Goal: Transaction & Acquisition: Purchase product/service

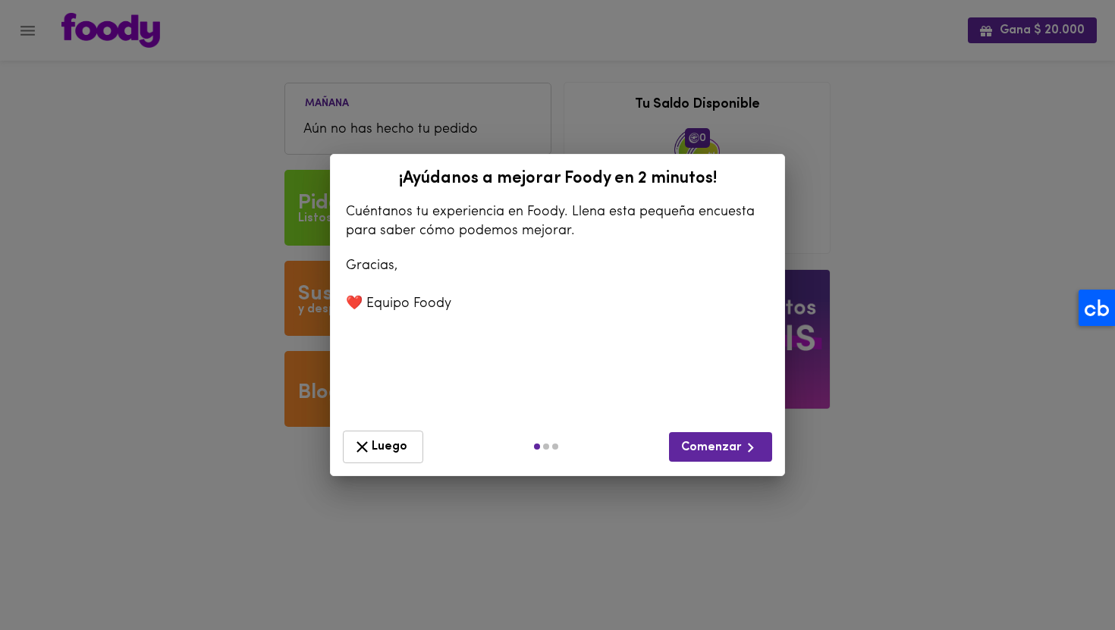
click at [394, 438] on span "Luego" at bounding box center [383, 447] width 61 height 19
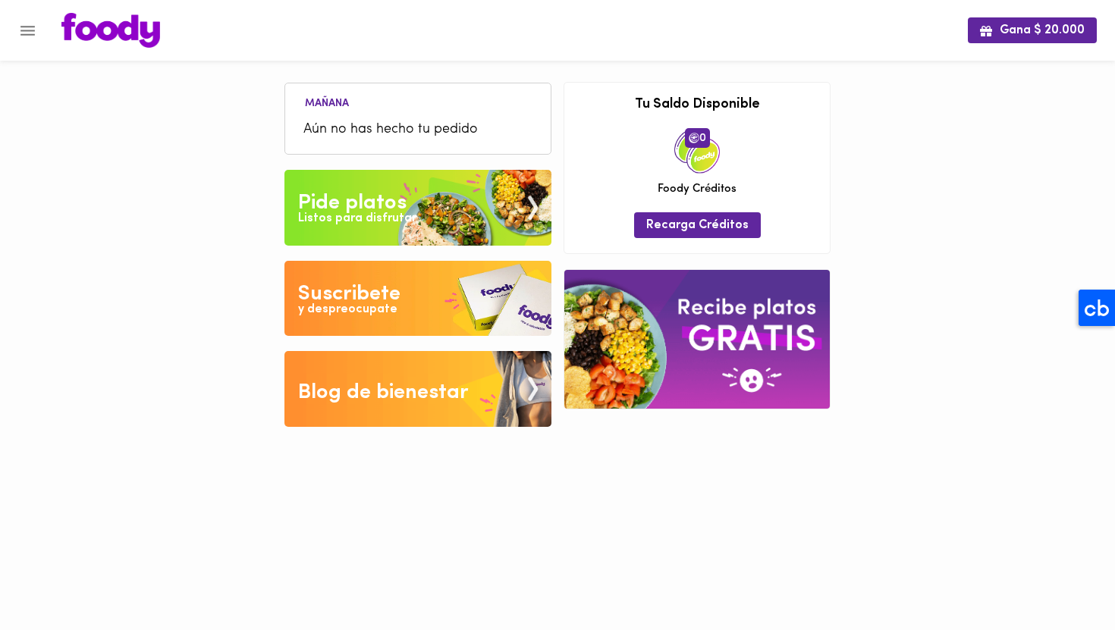
click at [440, 216] on img at bounding box center [417, 208] width 267 height 76
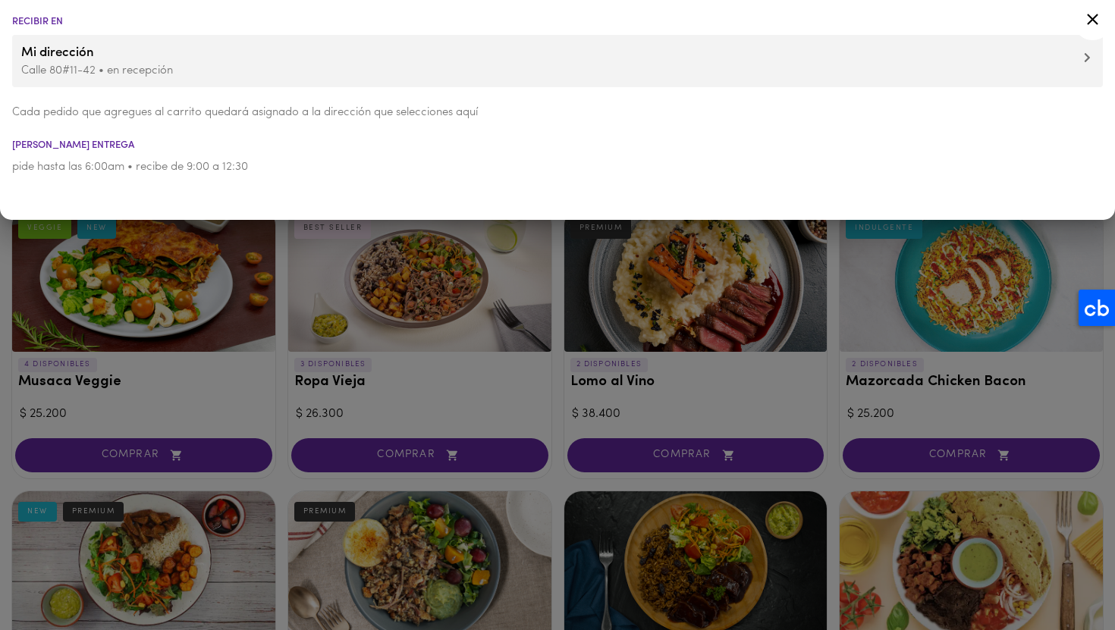
click at [504, 397] on div at bounding box center [557, 315] width 1115 height 630
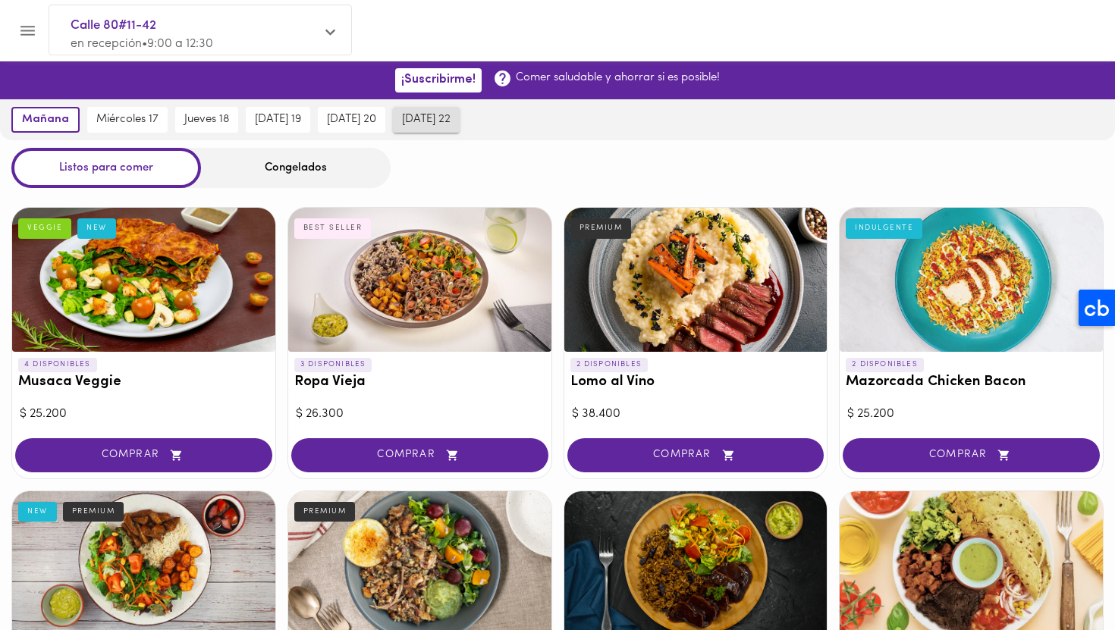
click at [418, 118] on span "[DATE] 22" at bounding box center [426, 120] width 49 height 14
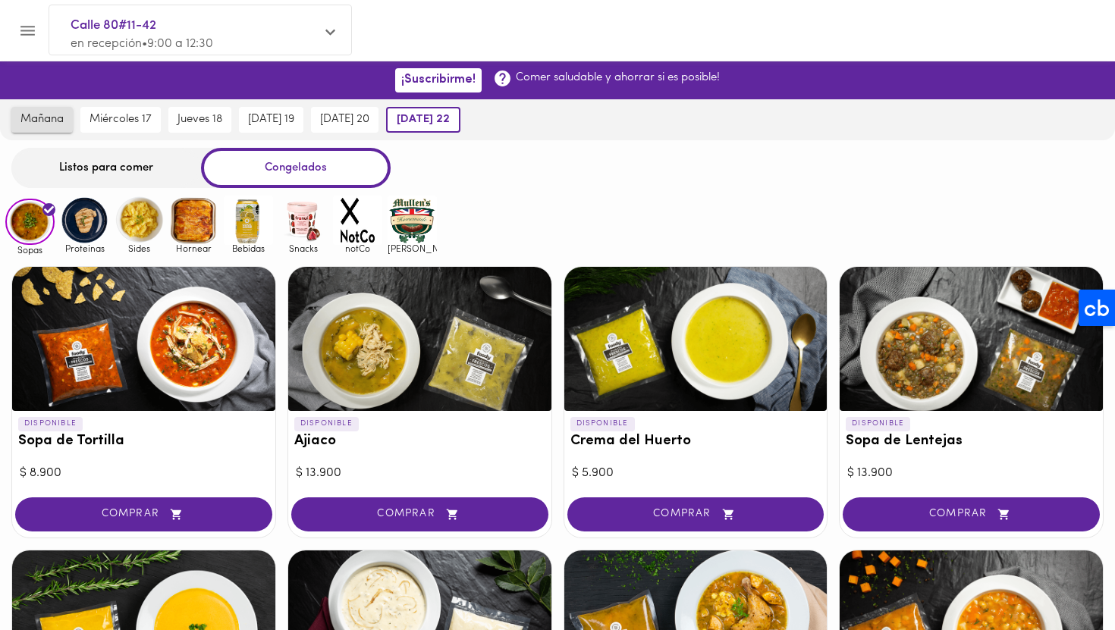
click at [51, 121] on span "mañana" at bounding box center [41, 120] width 43 height 14
click at [403, 221] on img at bounding box center [412, 220] width 49 height 49
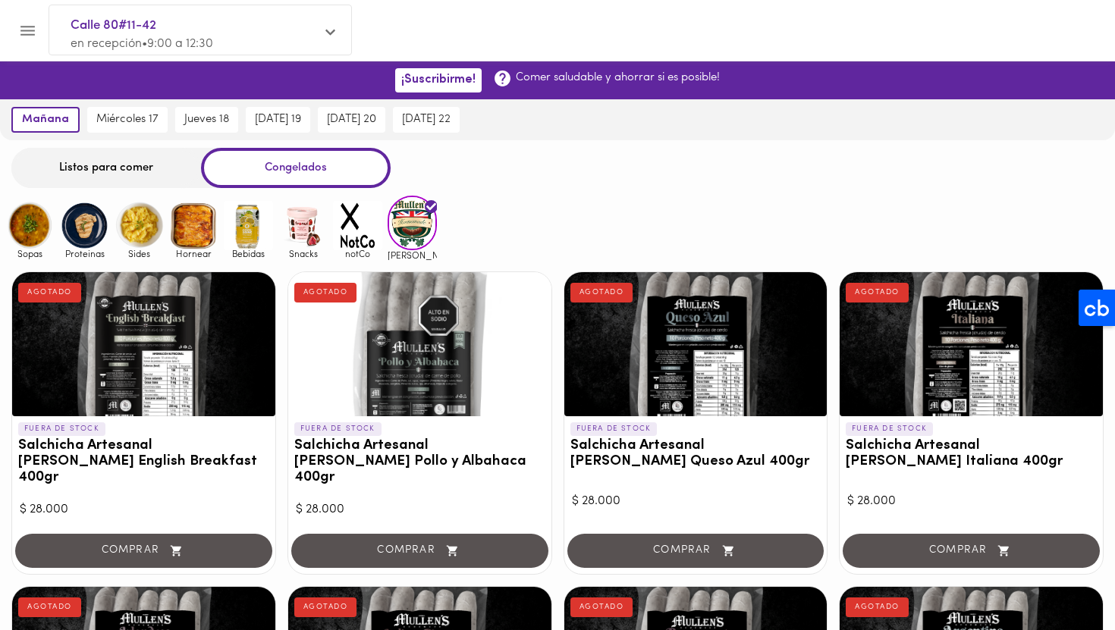
click at [359, 234] on img at bounding box center [357, 225] width 49 height 49
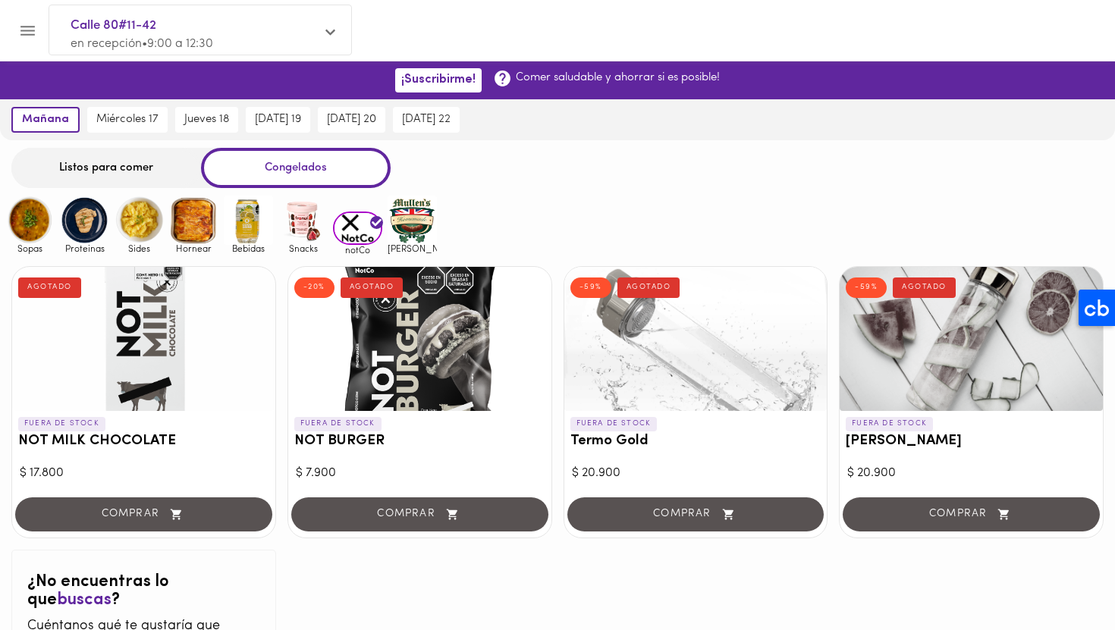
click at [12, 223] on div at bounding box center [7, 315] width 15 height 630
click at [25, 221] on img at bounding box center [29, 220] width 49 height 49
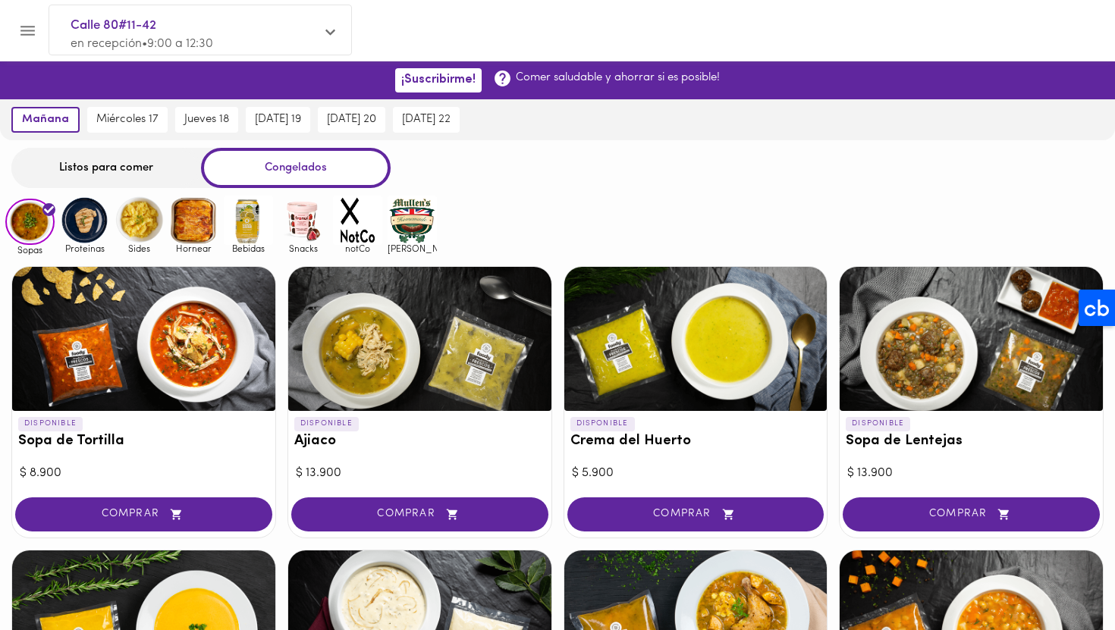
click at [92, 225] on img at bounding box center [84, 220] width 49 height 49
